Goal: Task Accomplishment & Management: Complete application form

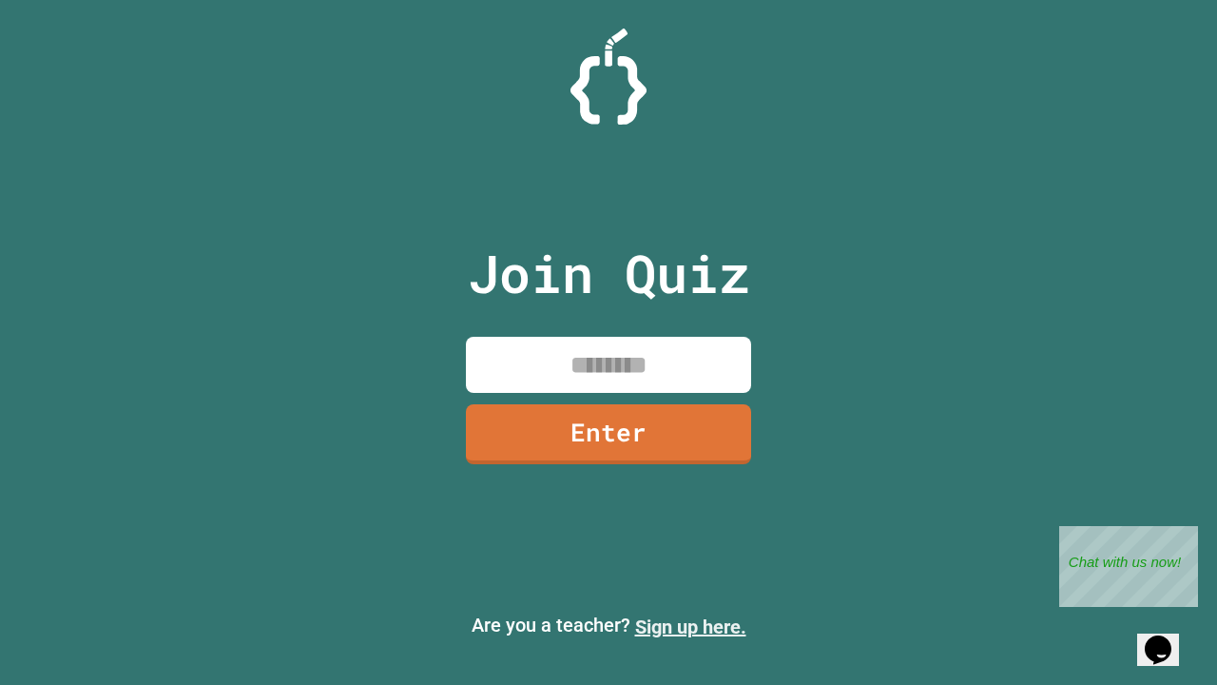
click at [690, 627] on link "Sign up here." at bounding box center [690, 626] width 111 height 23
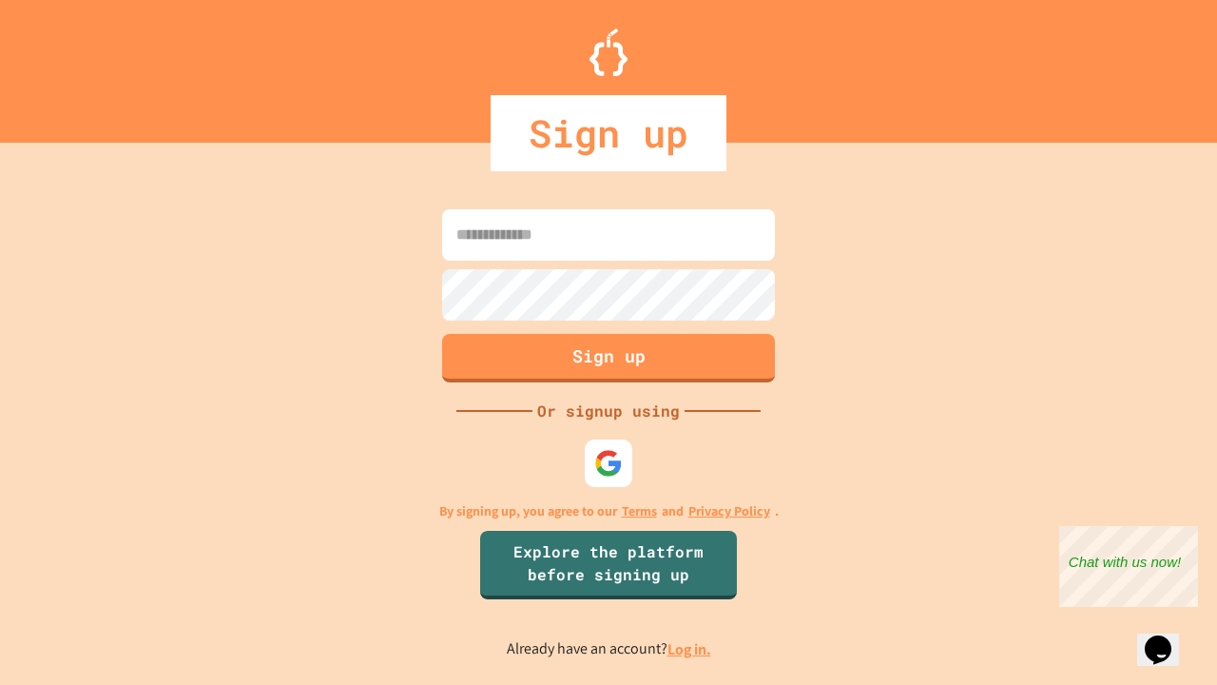
click at [690, 649] on link "Log in." at bounding box center [690, 649] width 44 height 20
